Goal: Communication & Community: Answer question/provide support

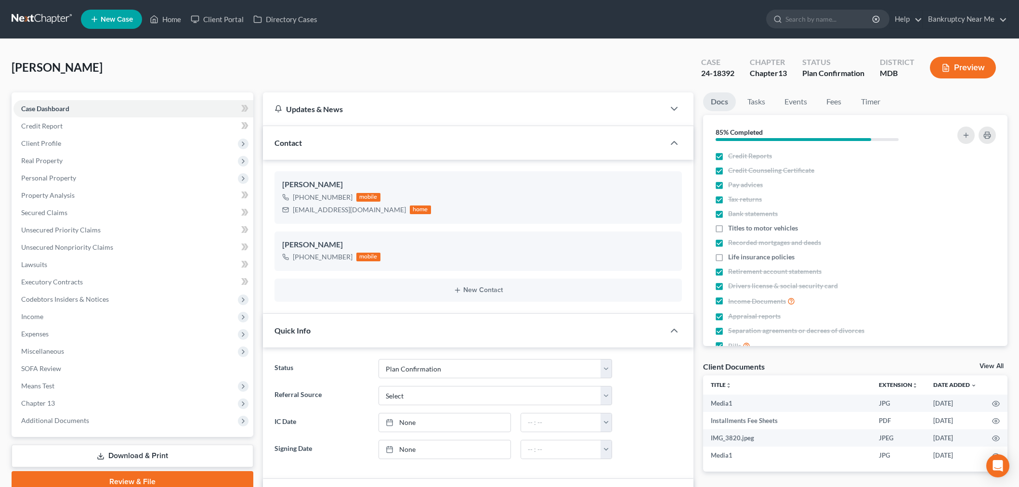
select select "12"
select select "0"
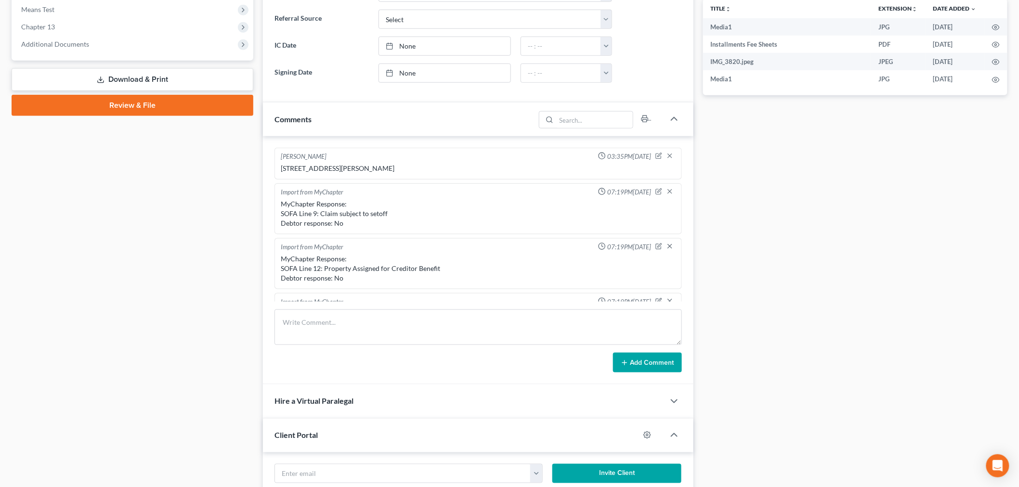
scroll to position [23, 0]
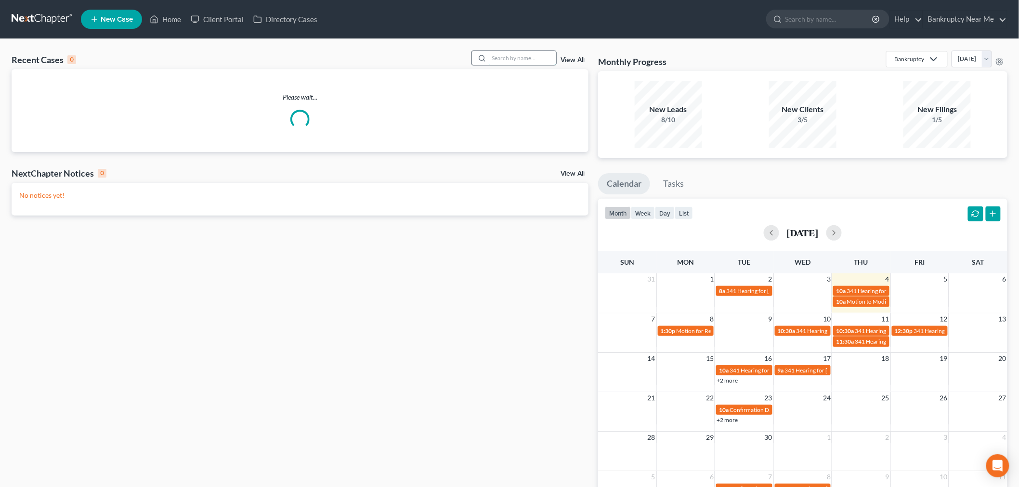
click at [504, 55] on input "search" at bounding box center [522, 58] width 67 height 14
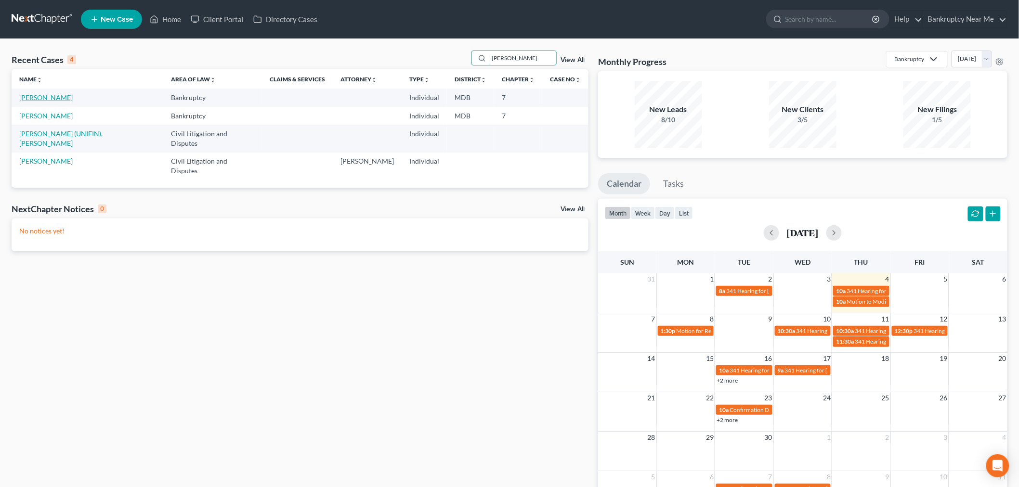
type input "dawn"
click at [36, 99] on link "Reburn, Dawn" at bounding box center [45, 97] width 53 height 8
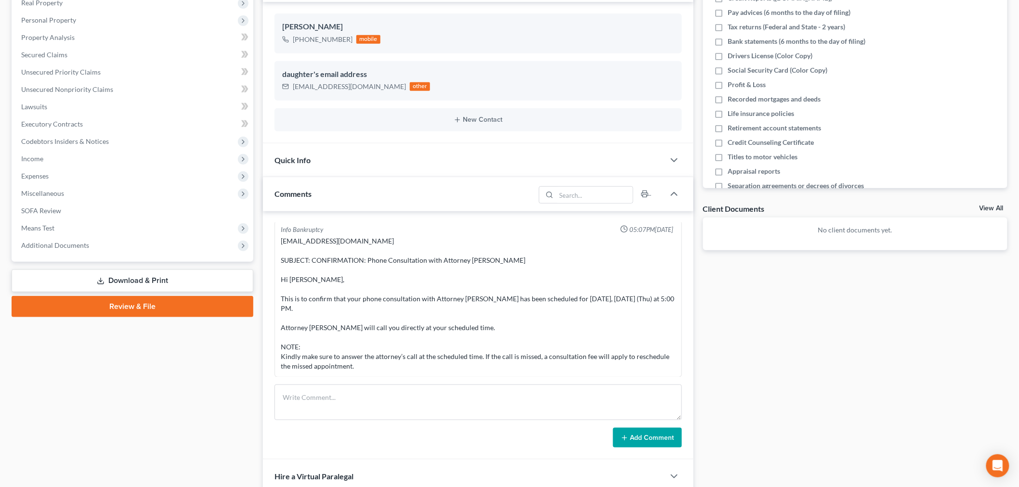
scroll to position [269, 0]
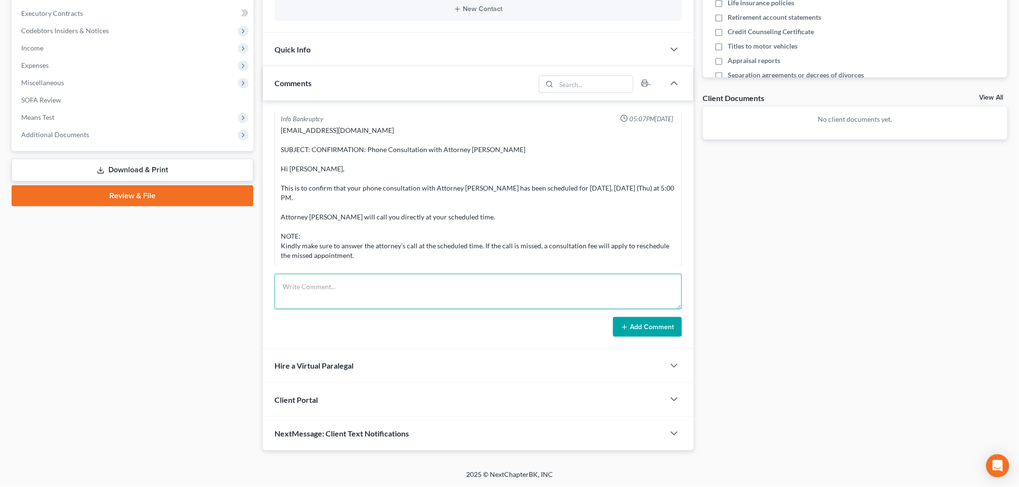
drag, startPoint x: 475, startPoint y: 306, endPoint x: 477, endPoint y: 301, distance: 5.4
click at [475, 303] on textarea at bounding box center [478, 292] width 407 height 36
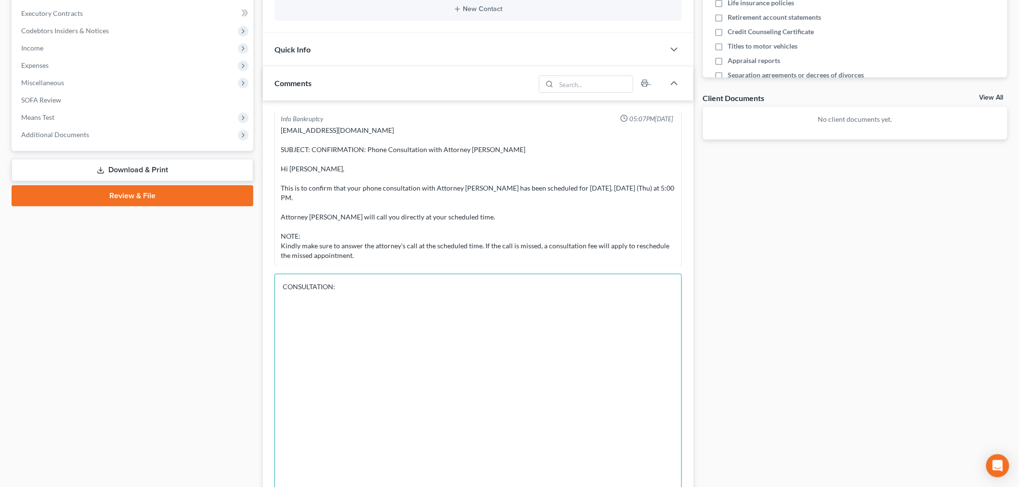
drag, startPoint x: 676, startPoint y: 306, endPoint x: 721, endPoint y: 512, distance: 211.6
click at [721, 487] on html "Home New Case Client Portal Directory Cases Bankruptcy Near Me iris@bankruptcyn…" at bounding box center [509, 209] width 1019 height 956
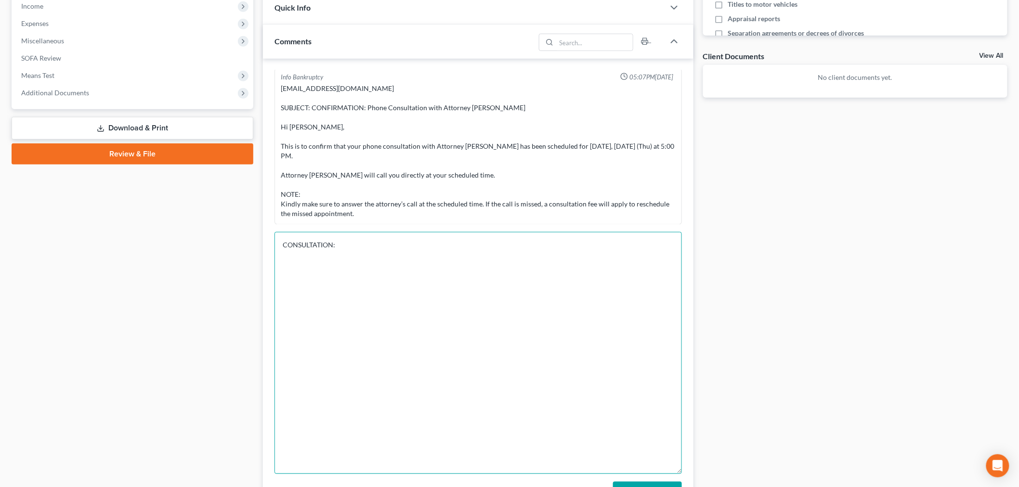
scroll to position [376, 0]
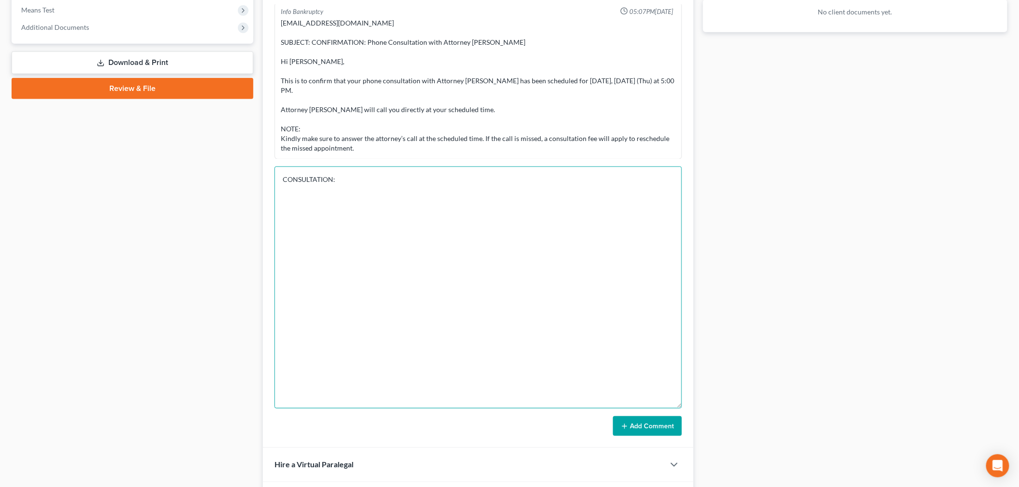
type textarea "CONSULTATION:"
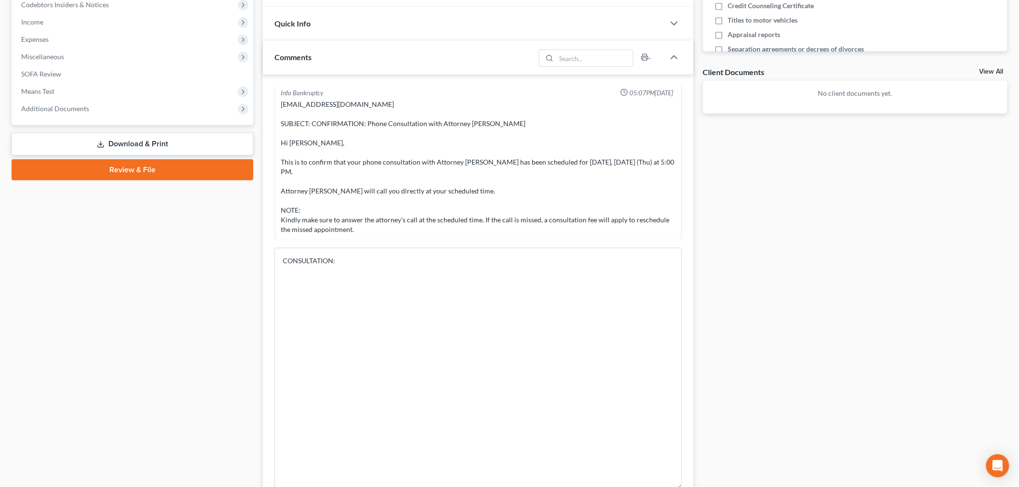
scroll to position [215, 0]
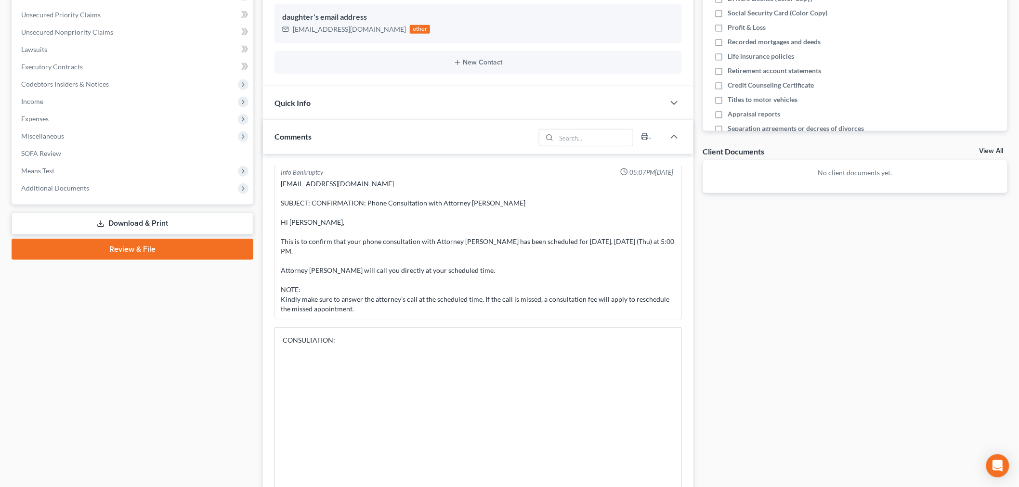
click at [410, 109] on div "Quick Info" at bounding box center [464, 102] width 402 height 33
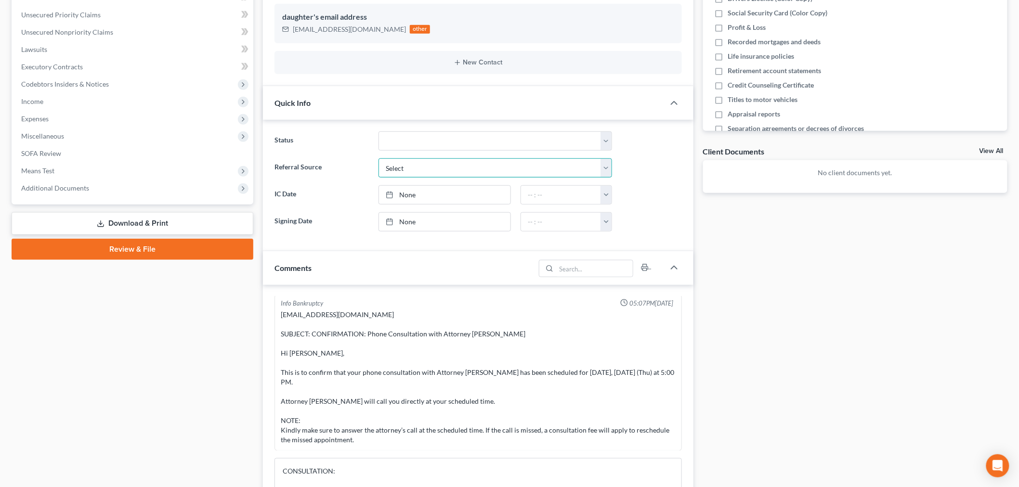
drag, startPoint x: 461, startPoint y: 167, endPoint x: 464, endPoint y: 174, distance: 8.0
click at [461, 167] on select "Select Word Of Mouth Previous Clients Direct Mail Website Google Search Modern …" at bounding box center [496, 167] width 234 height 19
select select "6"
click at [379, 158] on select "Select Word Of Mouth Previous Clients Direct Mail Website Google Search Modern …" at bounding box center [496, 167] width 234 height 19
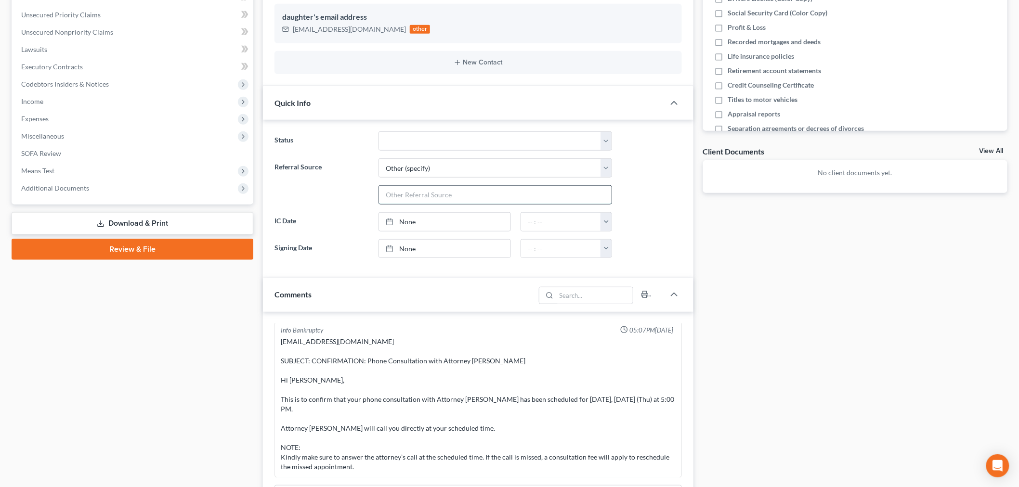
click at [459, 195] on input "text" at bounding box center [495, 195] width 233 height 18
type input "m"
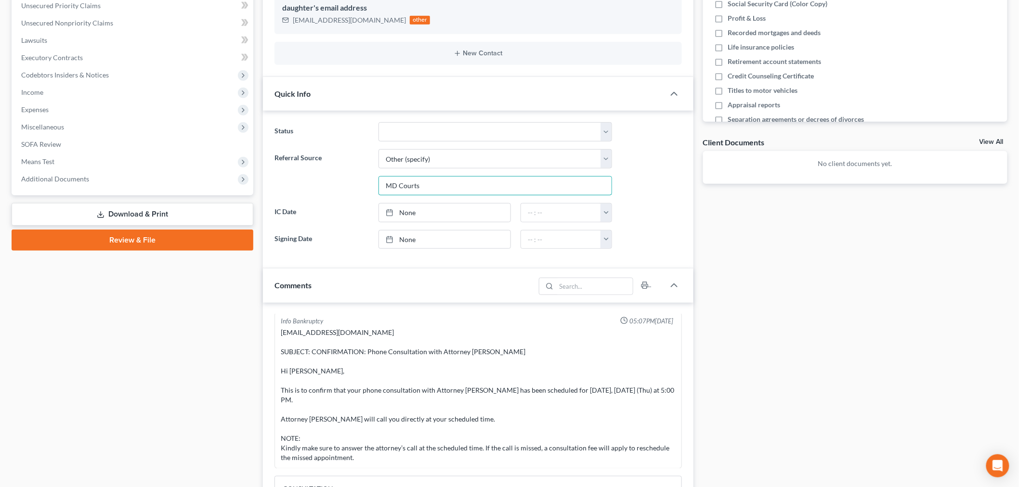
scroll to position [323, 0]
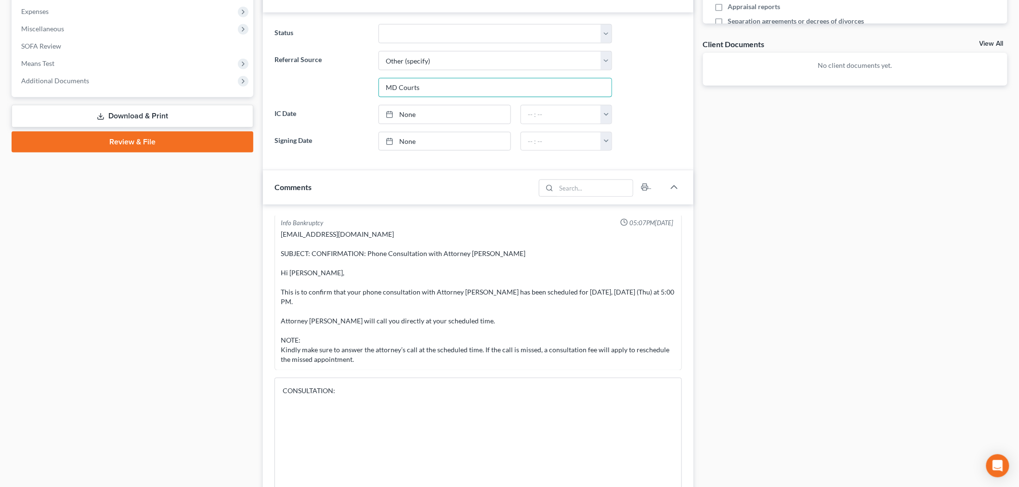
type input "MD Courts"
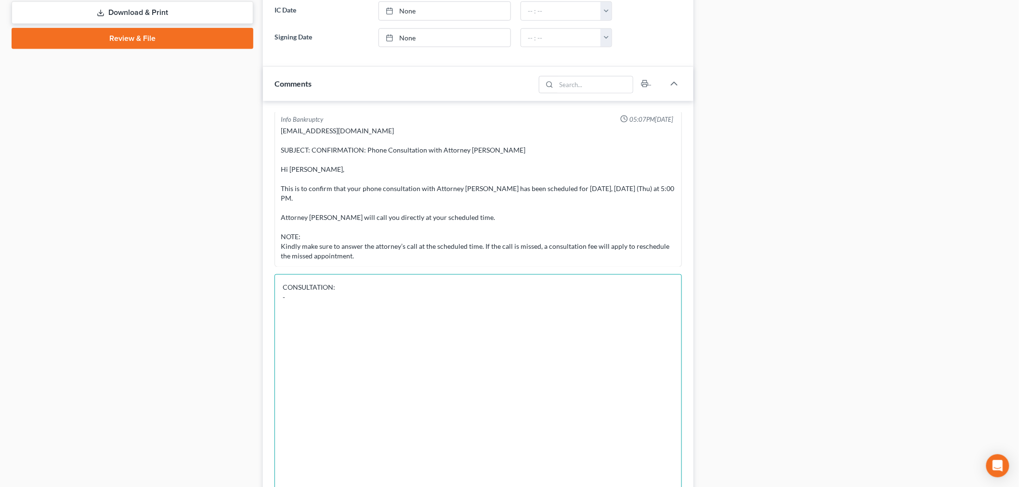
scroll to position [430, 0]
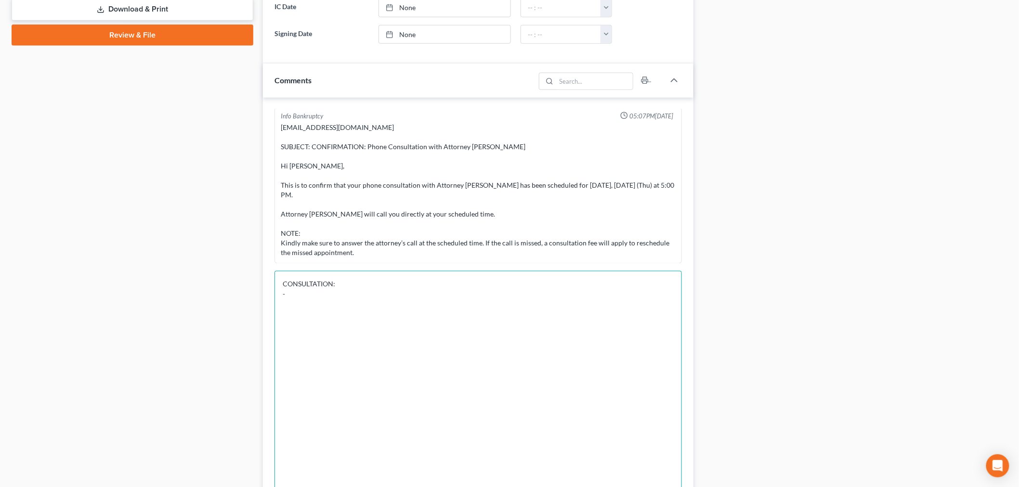
click at [340, 296] on textarea "CONSULTATION: -" at bounding box center [478, 392] width 407 height 242
drag, startPoint x: 301, startPoint y: 292, endPoint x: 277, endPoint y: 292, distance: 23.6
click at [277, 292] on textarea "CONSULTATION: -" at bounding box center [478, 392] width 407 height 242
paste textarea "Court System: Circuit Court For Cecil County - Civil Location: Cecil Circuit Co…"
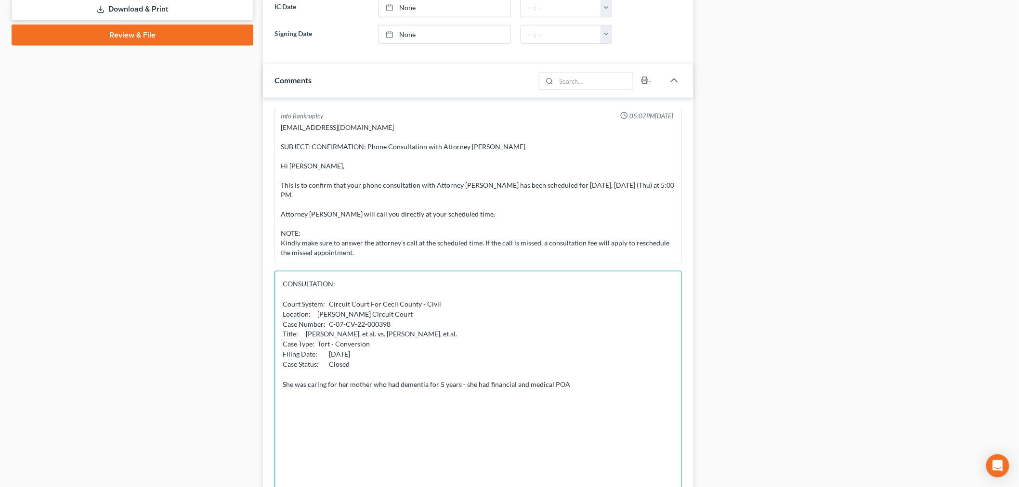
click at [604, 386] on textarea "CONSULTATION: Court System: Circuit Court For Cecil County - Civil Location: Ce…" at bounding box center [478, 392] width 407 height 242
click at [344, 397] on textarea "CONSULTATION: Court System: Circuit Court For Cecil County - Civil Location: Ce…" at bounding box center [478, 392] width 407 height 242
click at [429, 405] on textarea "CONSULTATION: Court System: Circuit Court For Cecil County - Civil Location: Ce…" at bounding box center [478, 392] width 407 height 242
click at [420, 418] on textarea "CONSULTATION: Court System: Circuit Court For Cecil County - Civil Location: Ce…" at bounding box center [478, 392] width 407 height 242
click at [421, 402] on textarea "CONSULTATION: Court System: Circuit Court For Cecil County - Civil Location: Ce…" at bounding box center [478, 392] width 407 height 242
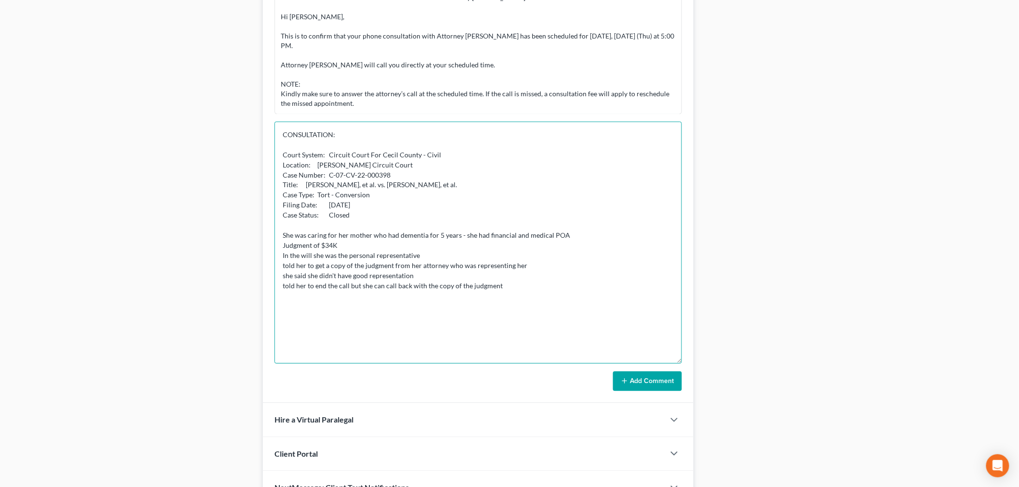
scroll to position [590, 0]
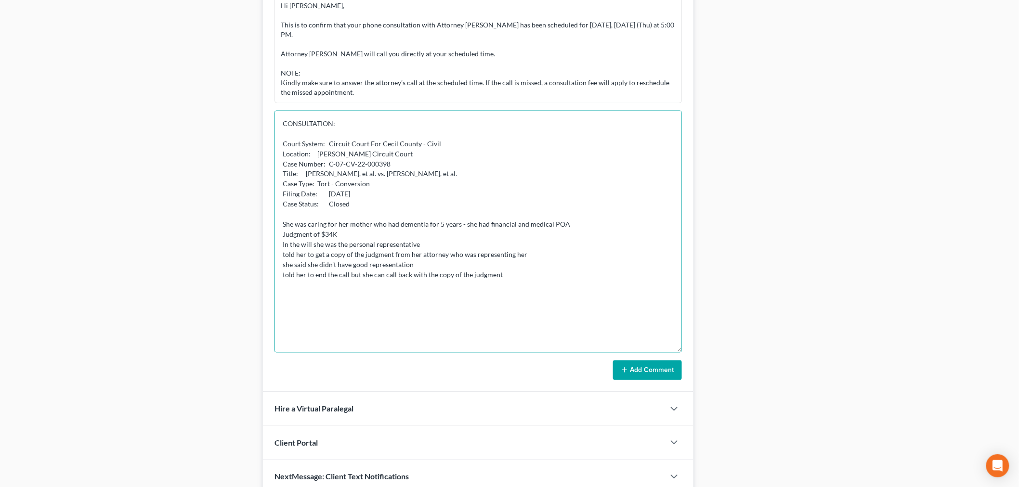
type textarea "CONSULTATION: Court System: Circuit Court For Cecil County - Civil Location: Ce…"
click at [670, 365] on button "Add Comment" at bounding box center [647, 371] width 69 height 20
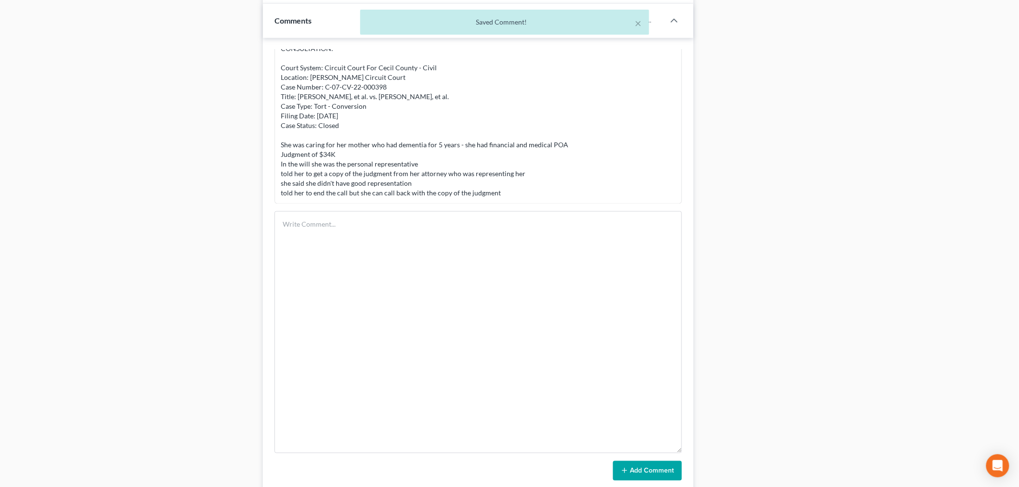
scroll to position [323, 0]
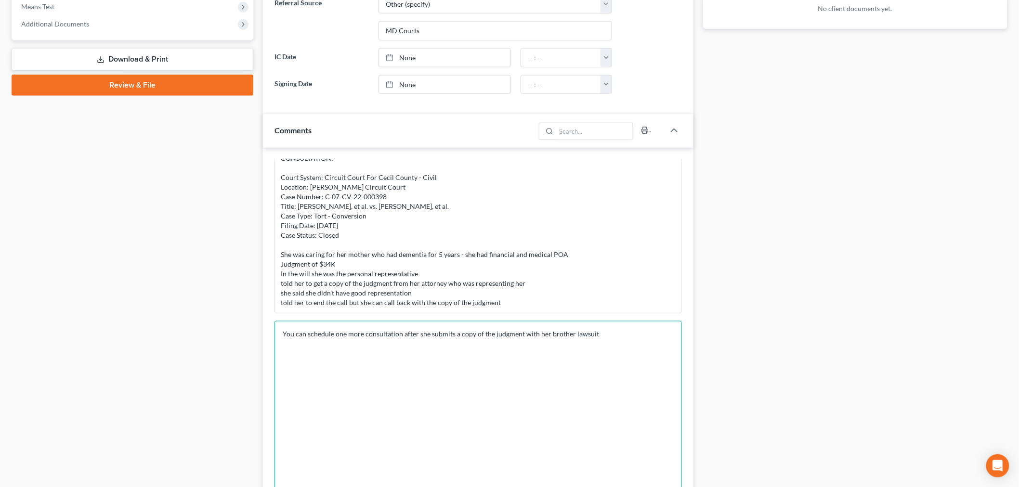
scroll to position [483, 0]
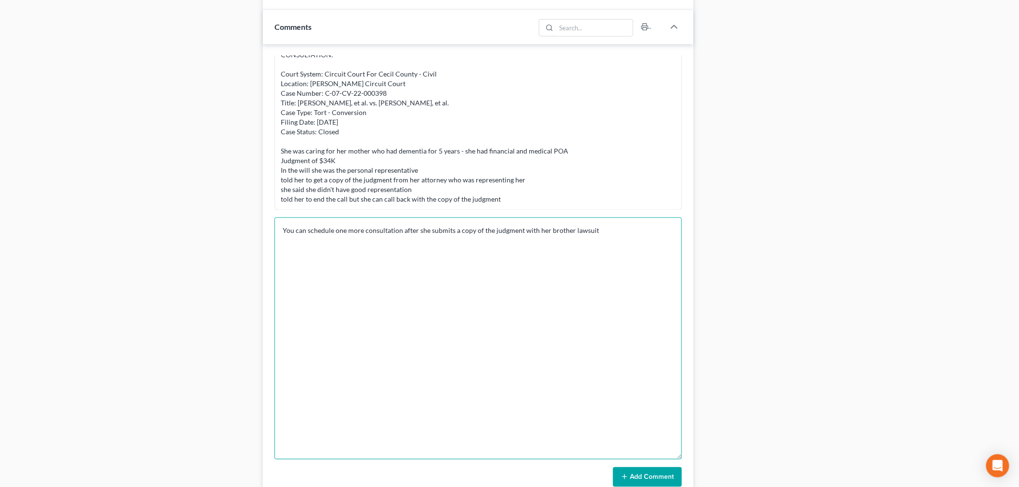
type textarea "You can schedule one more consultation after she submits a copy of the judgment…"
click at [657, 477] on button "Add Comment" at bounding box center [647, 478] width 69 height 20
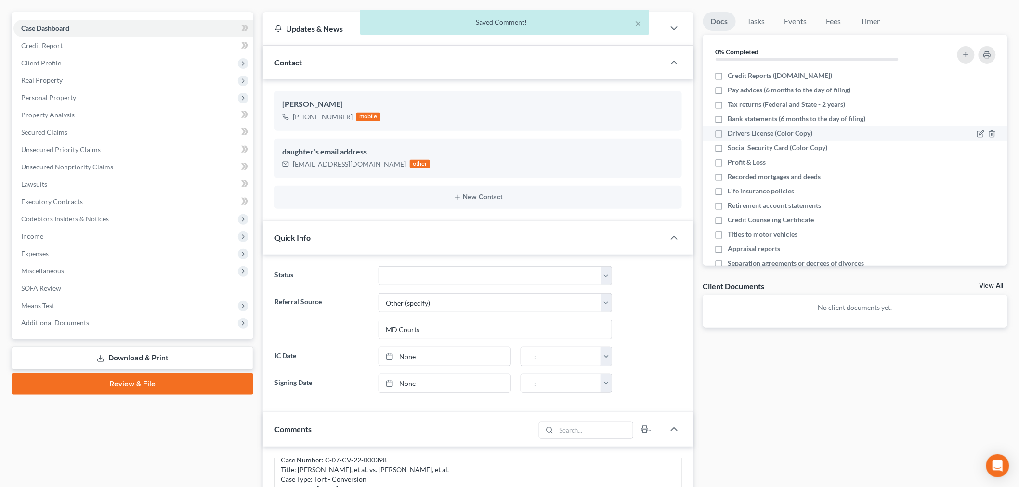
scroll to position [0, 0]
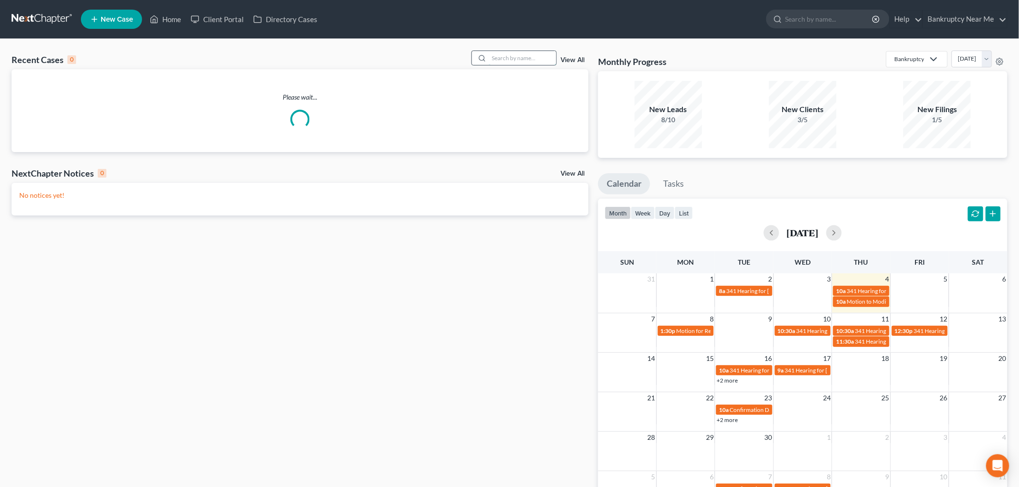
click at [515, 63] on input "search" at bounding box center [522, 58] width 67 height 14
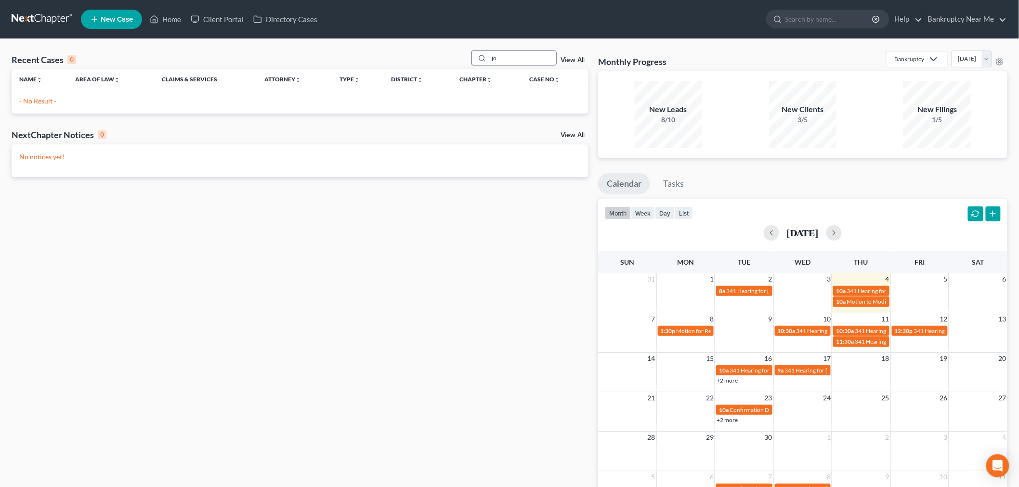
type input "j"
drag, startPoint x: 517, startPoint y: 60, endPoint x: 470, endPoint y: 63, distance: 47.3
click at [477, 59] on div "alca" at bounding box center [514, 58] width 86 height 15
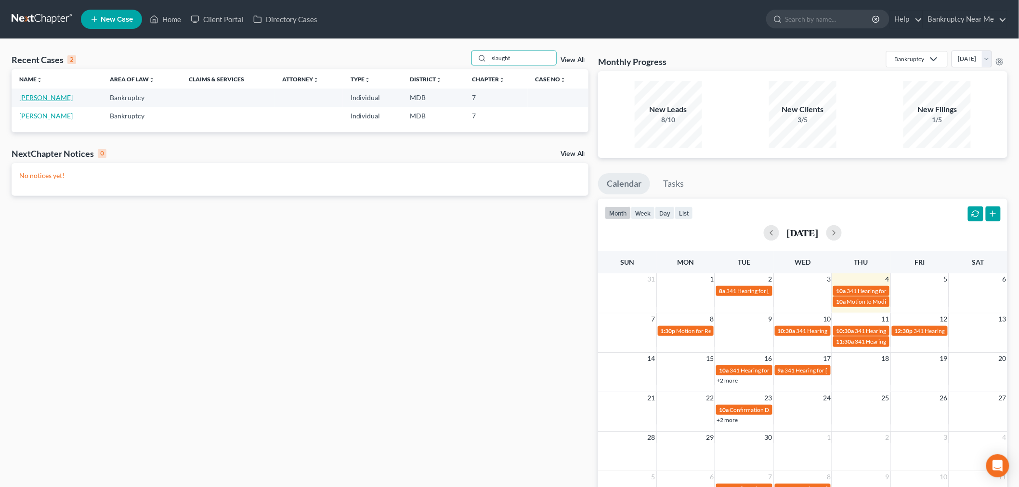
type input "slaught"
click at [62, 94] on link "Alarcon-Slaughter, Joseph" at bounding box center [45, 97] width 53 height 8
select select "0"
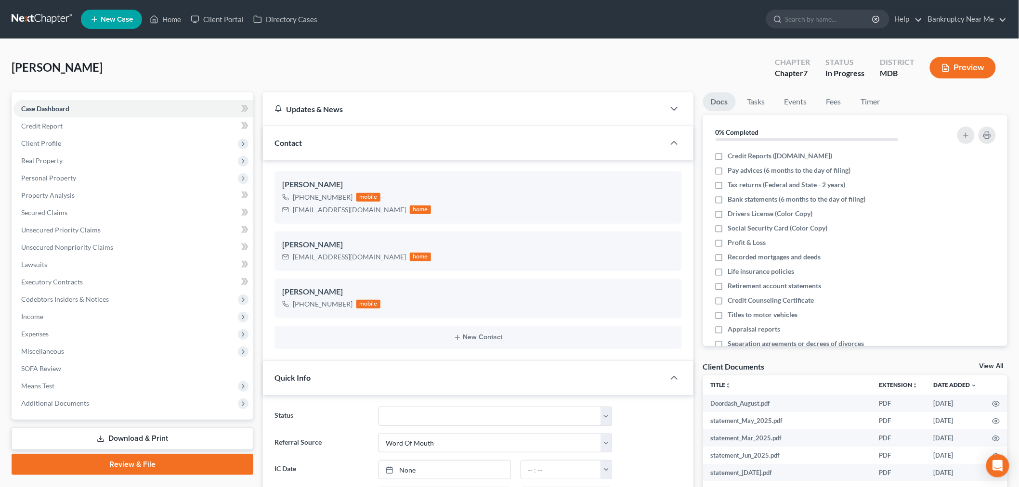
scroll to position [2200, 0]
